Goal: Check status: Check status

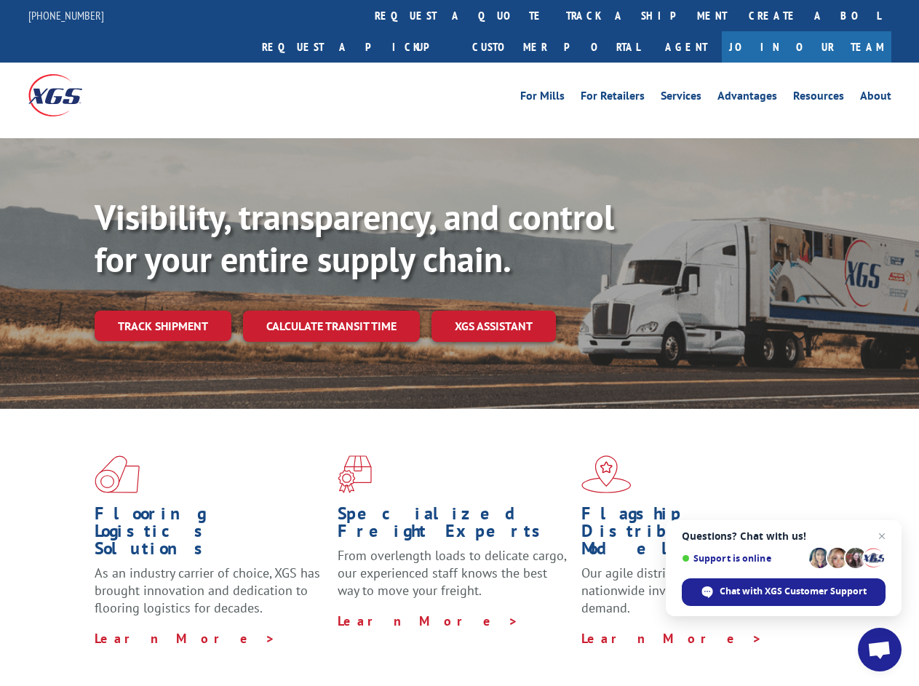
click at [459, 343] on div "Visibility, transparency, and control for your entire supply chain. Track shipm…" at bounding box center [507, 297] width 824 height 203
click at [555, 15] on link "track a shipment" at bounding box center [646, 15] width 183 height 31
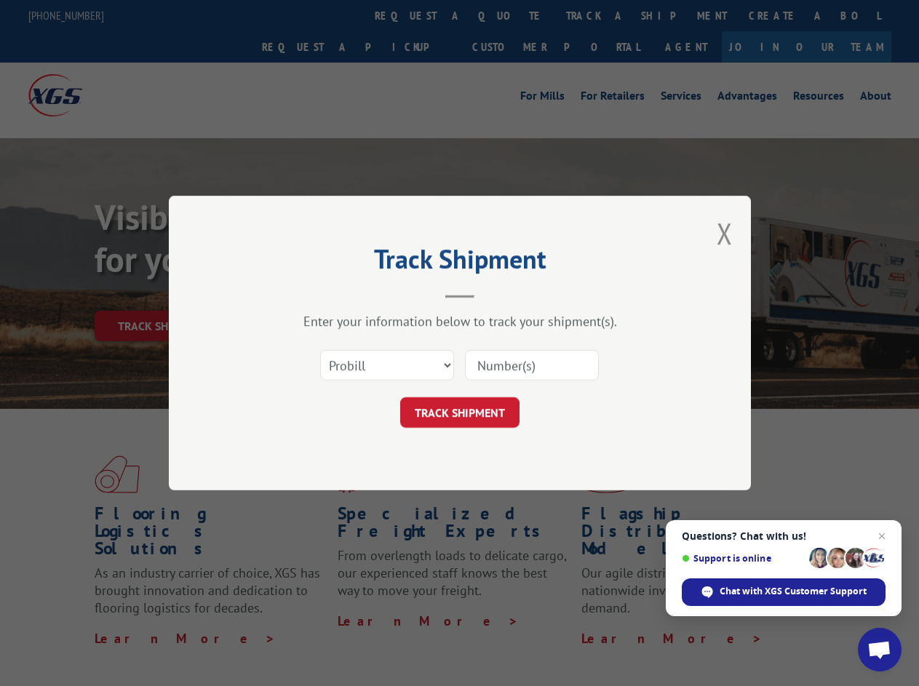
click at [508, 15] on div "Track Shipment Enter your information below to track your shipment(s). Select c…" at bounding box center [459, 343] width 919 height 686
click at [599, 15] on div "Track Shipment Enter your information below to track your shipment(s). Select c…" at bounding box center [459, 343] width 919 height 686
click at [162, 294] on div "Track Shipment Enter your information below to track your shipment(s). Select c…" at bounding box center [459, 343] width 919 height 686
click at [330, 294] on header "Track Shipment" at bounding box center [459, 273] width 436 height 49
click at [494, 294] on header "Track Shipment" at bounding box center [459, 273] width 436 height 49
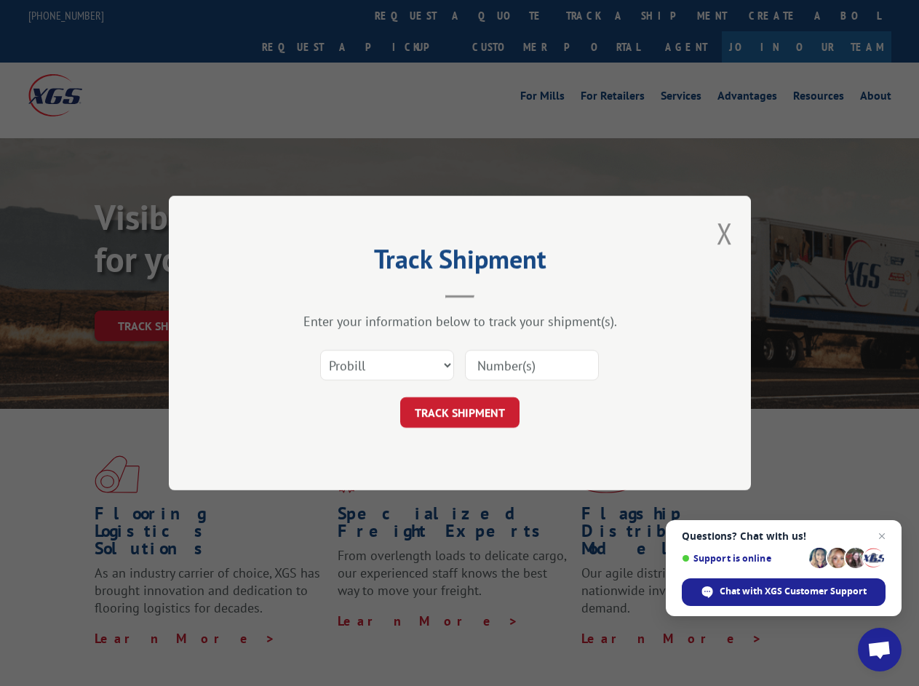
click at [879, 649] on span "Open chat" at bounding box center [879, 651] width 24 height 20
